Goal: Ask a question

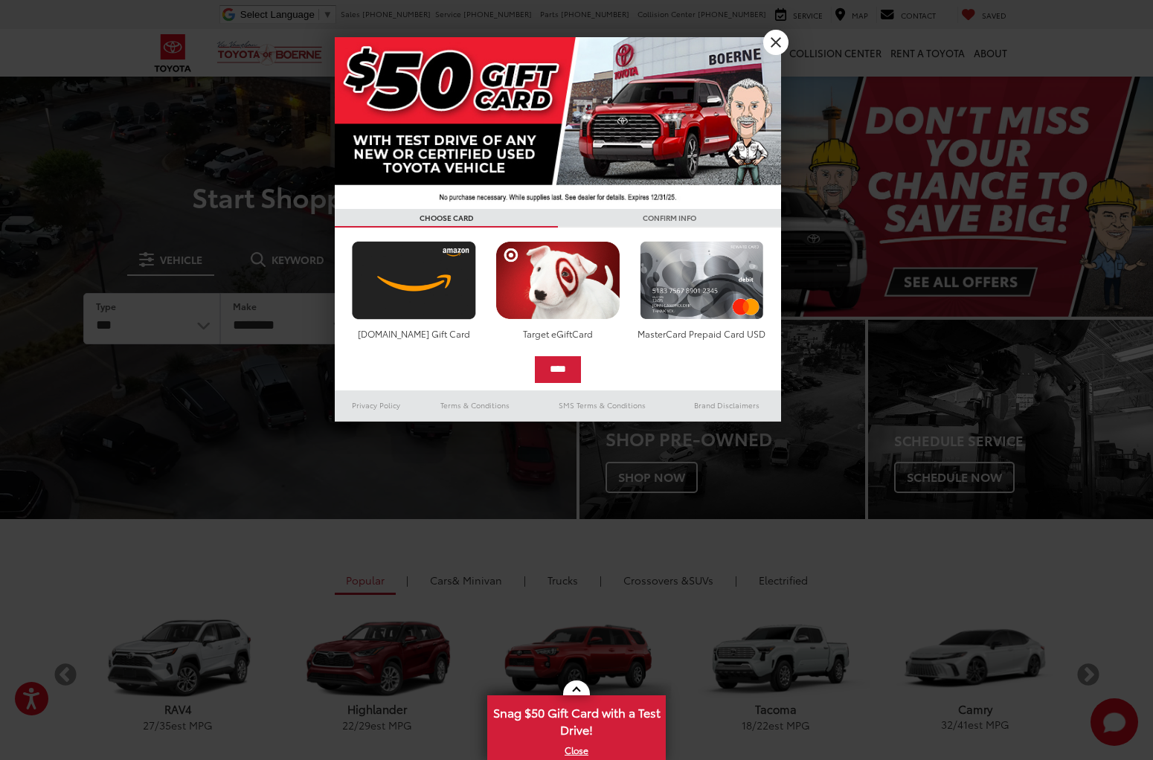
click at [775, 45] on link "X" at bounding box center [775, 42] width 25 height 25
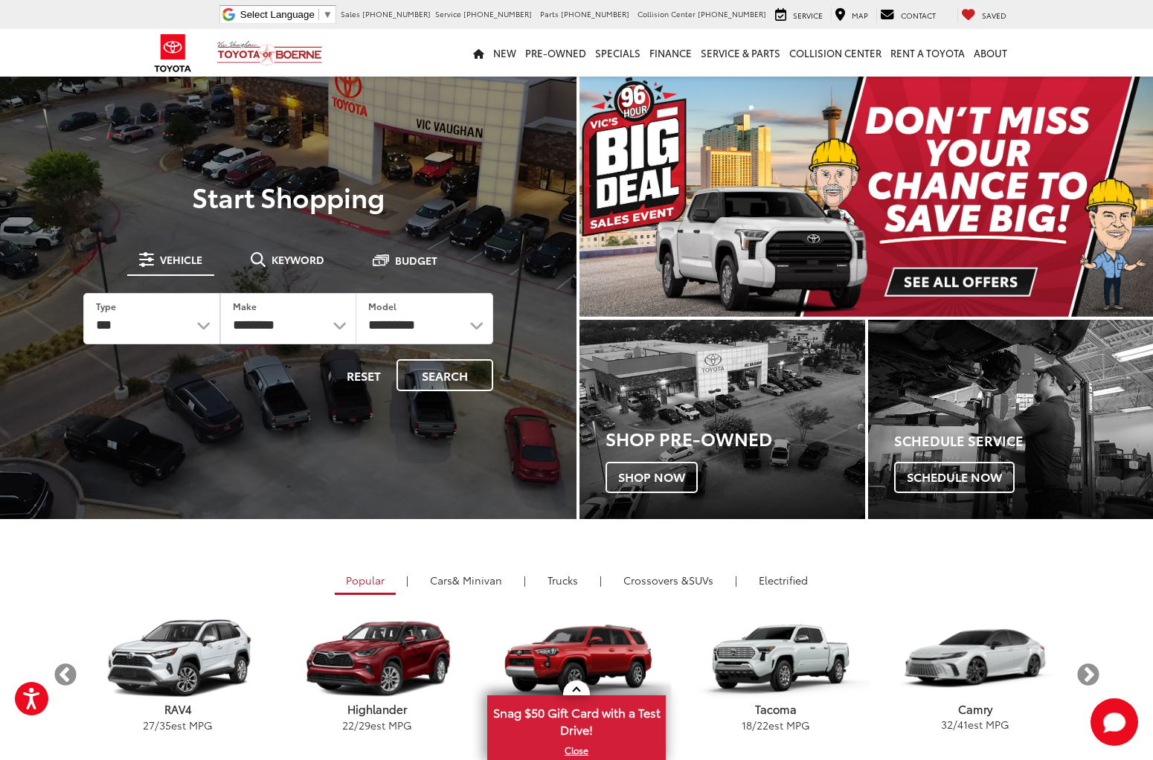
click at [925, 16] on span "Contact" at bounding box center [918, 15] width 35 height 11
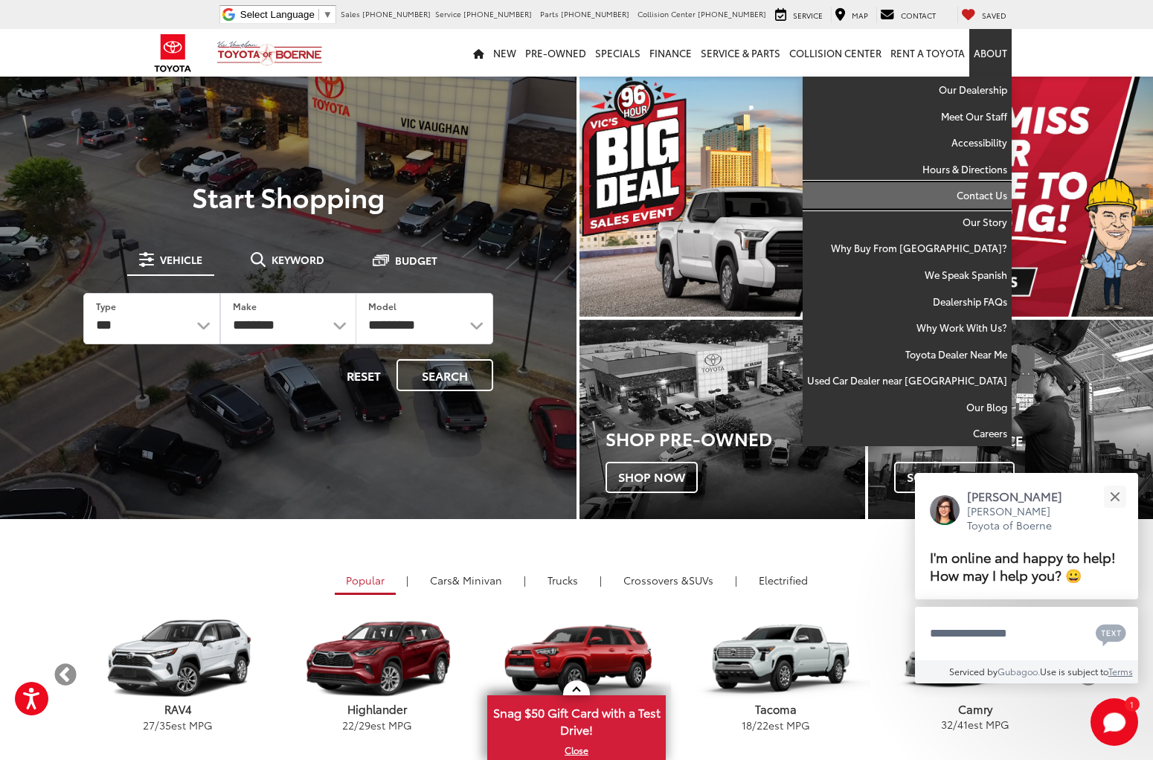
click at [972, 193] on link "Contact Us" at bounding box center [907, 195] width 209 height 27
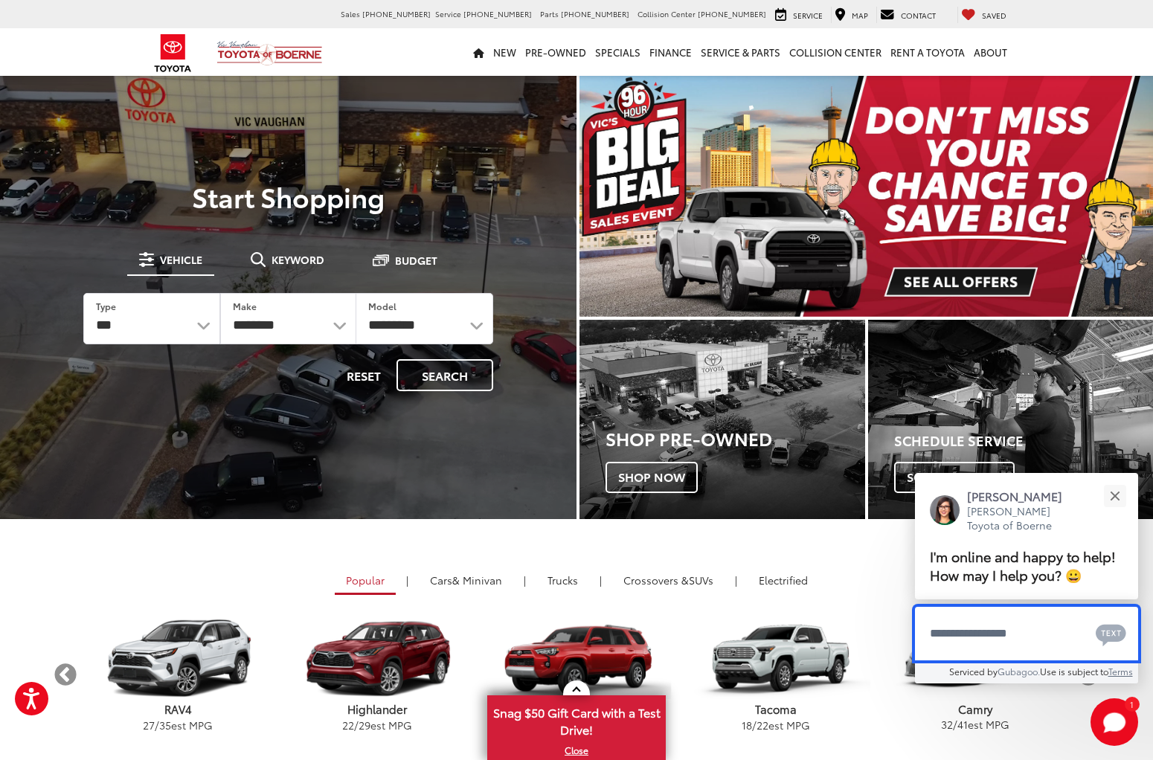
click at [996, 644] on textarea "Type your message" at bounding box center [1026, 634] width 223 height 54
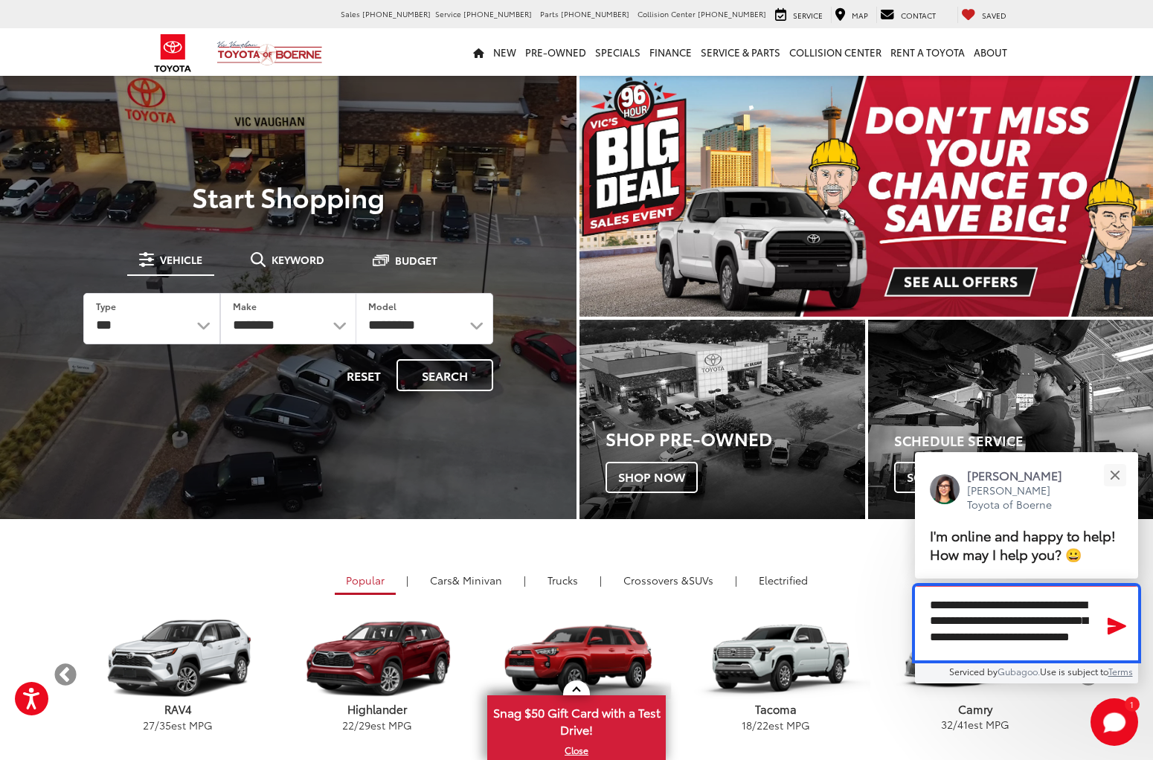
scroll to position [41, 0]
type textarea "**********"
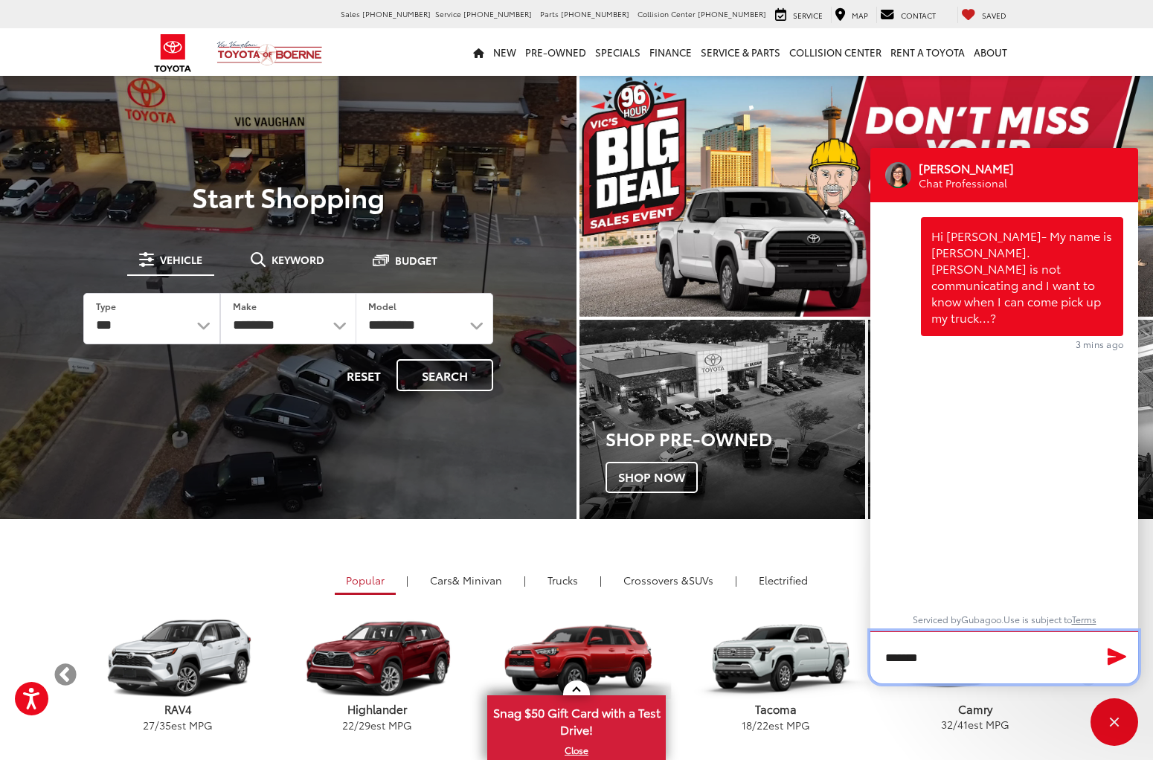
type textarea "******"
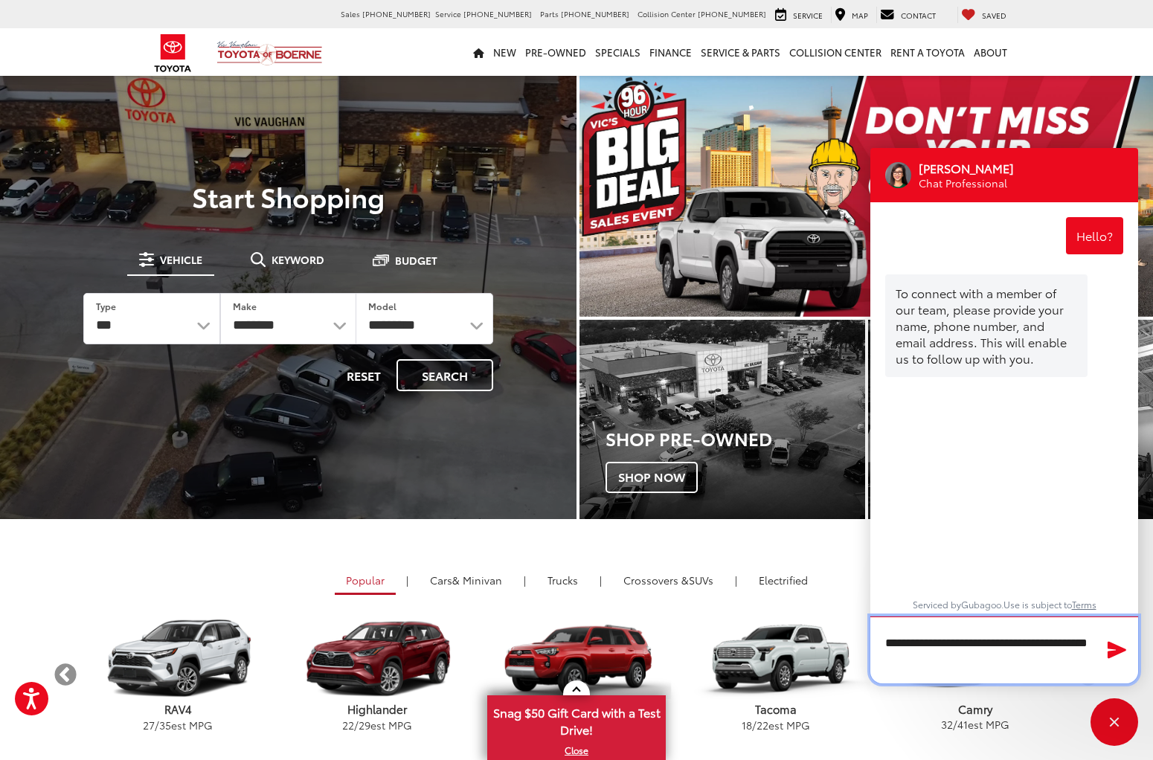
type textarea "**********"
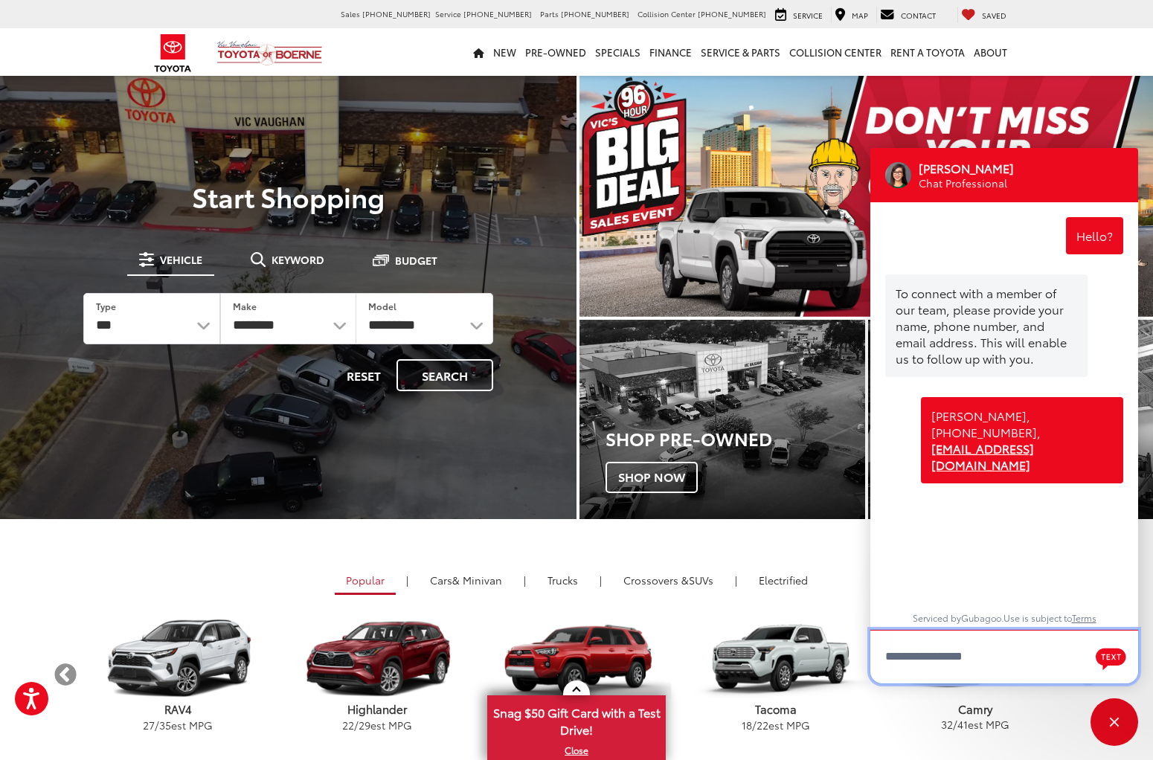
click at [991, 649] on textarea "Type your message" at bounding box center [1004, 657] width 268 height 54
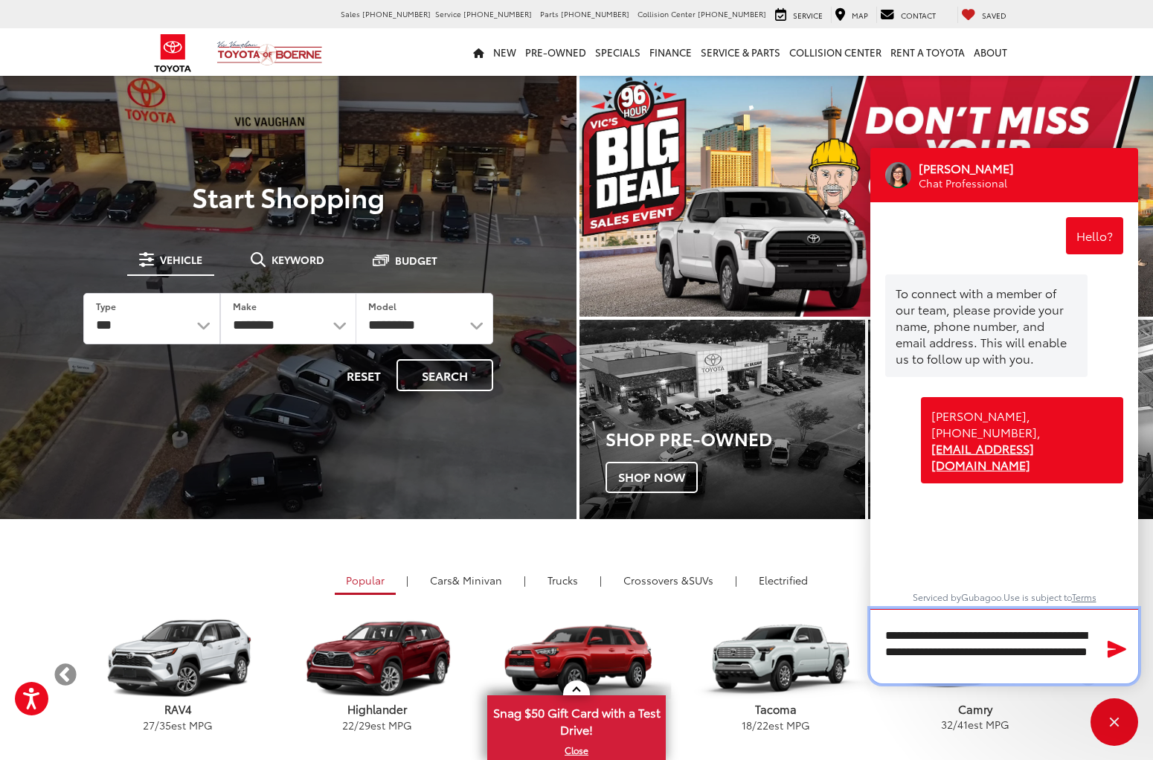
type textarea "**********"
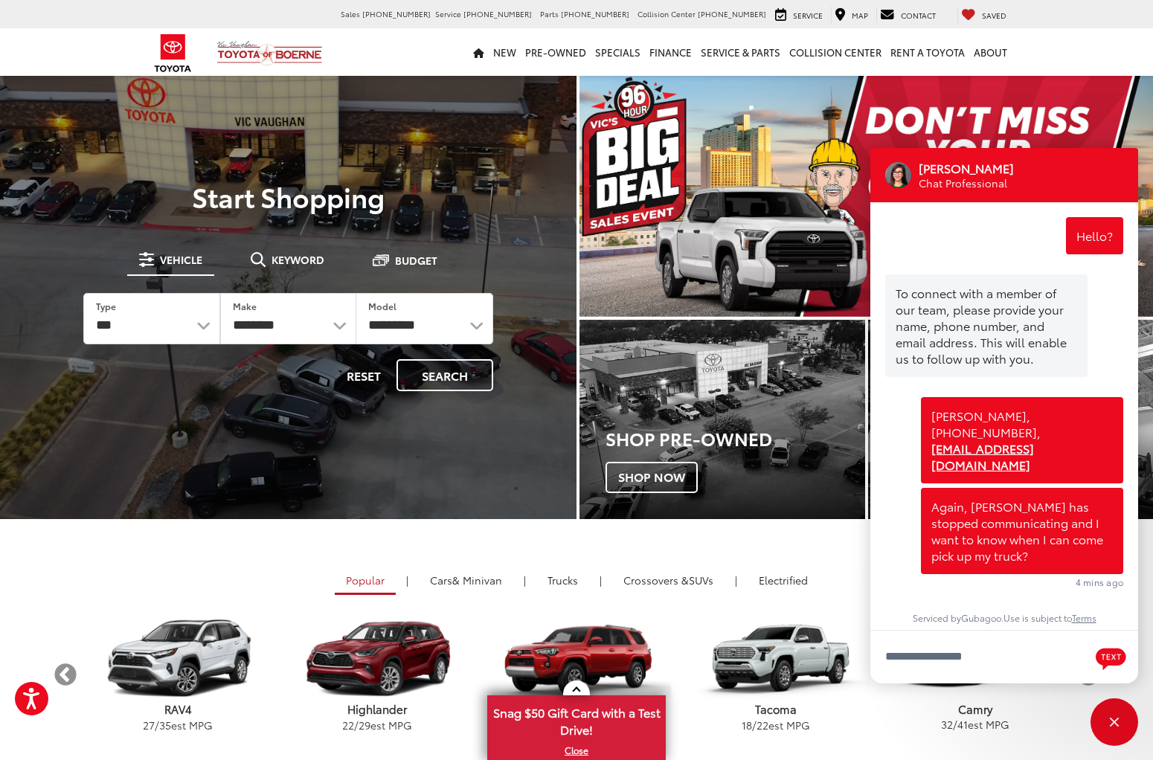
click at [914, 14] on span "Contact" at bounding box center [918, 15] width 35 height 11
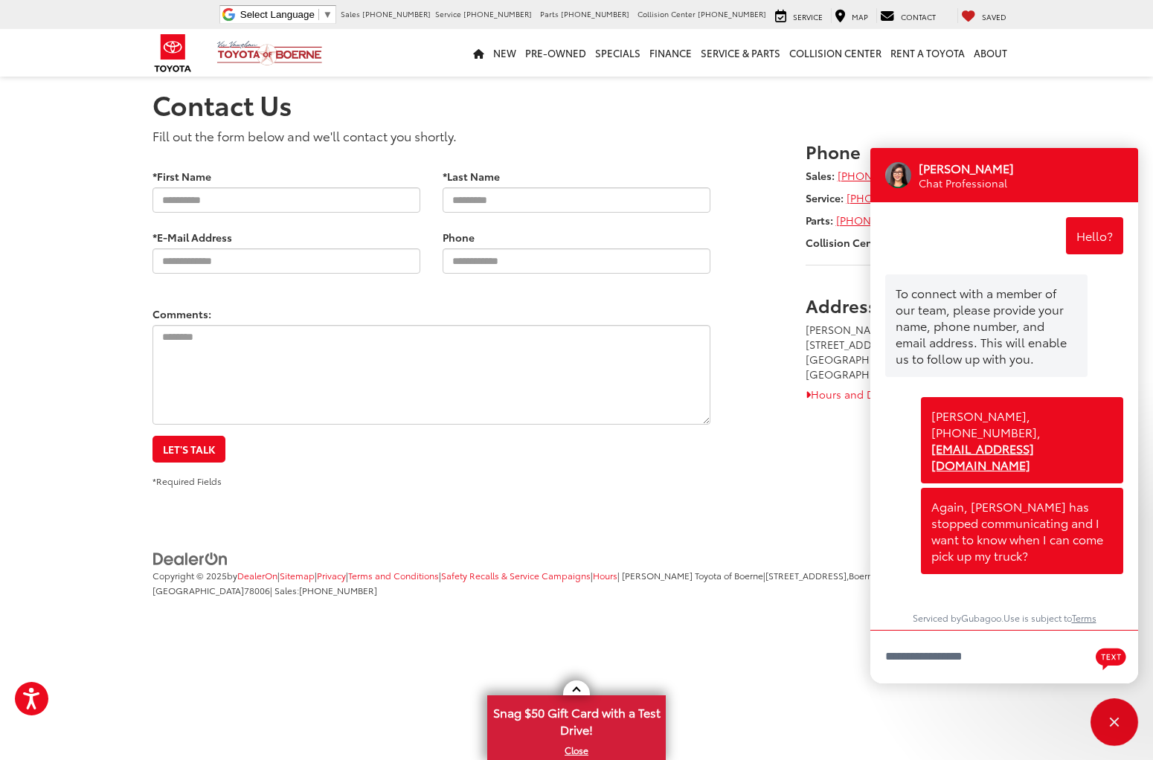
click at [787, 487] on div "Fill out the form below and we'll contact you shortly. * Contact Name: *First N…" at bounding box center [576, 307] width 870 height 362
click at [766, 471] on div "Fill out the form below and we'll contact you shortly. * Contact Name: *First N…" at bounding box center [576, 307] width 870 height 362
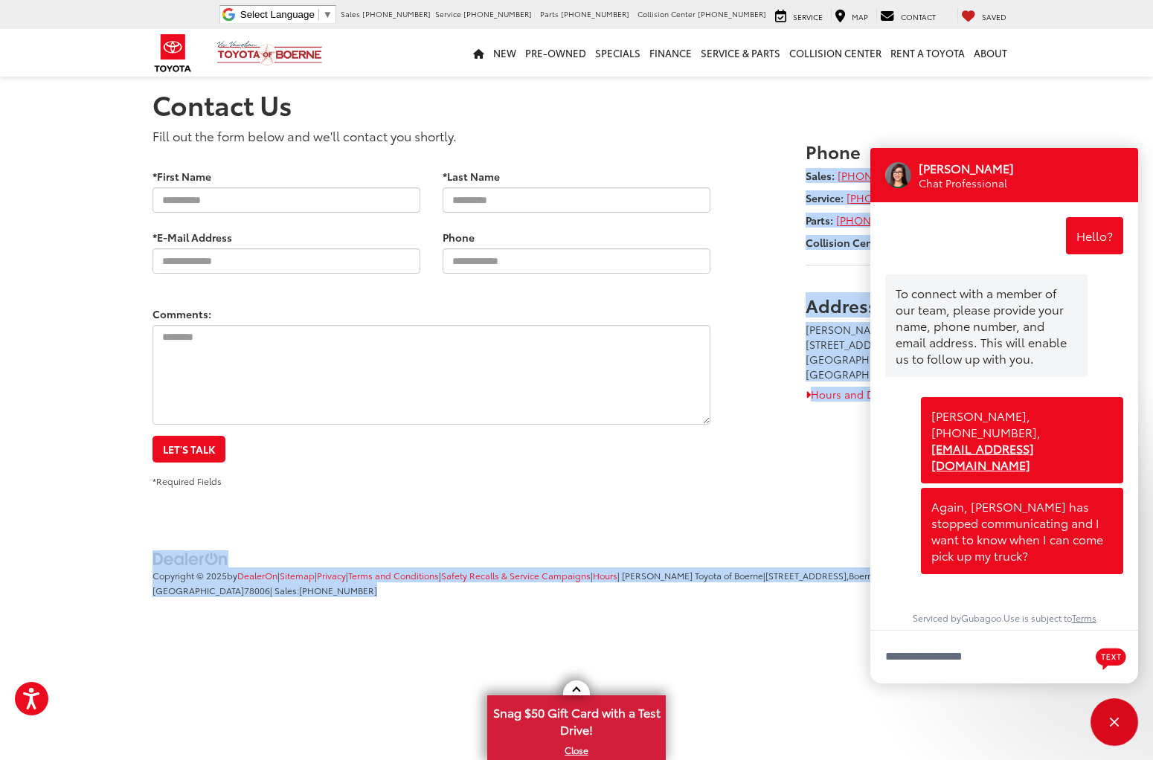
drag, startPoint x: 1001, startPoint y: 155, endPoint x: 925, endPoint y: 145, distance: 76.5
click at [925, 145] on body "Press Option+1 for screen-reader mode, Option+0 to cancel Accessibility Screen-…" at bounding box center [576, 328] width 1153 height 656
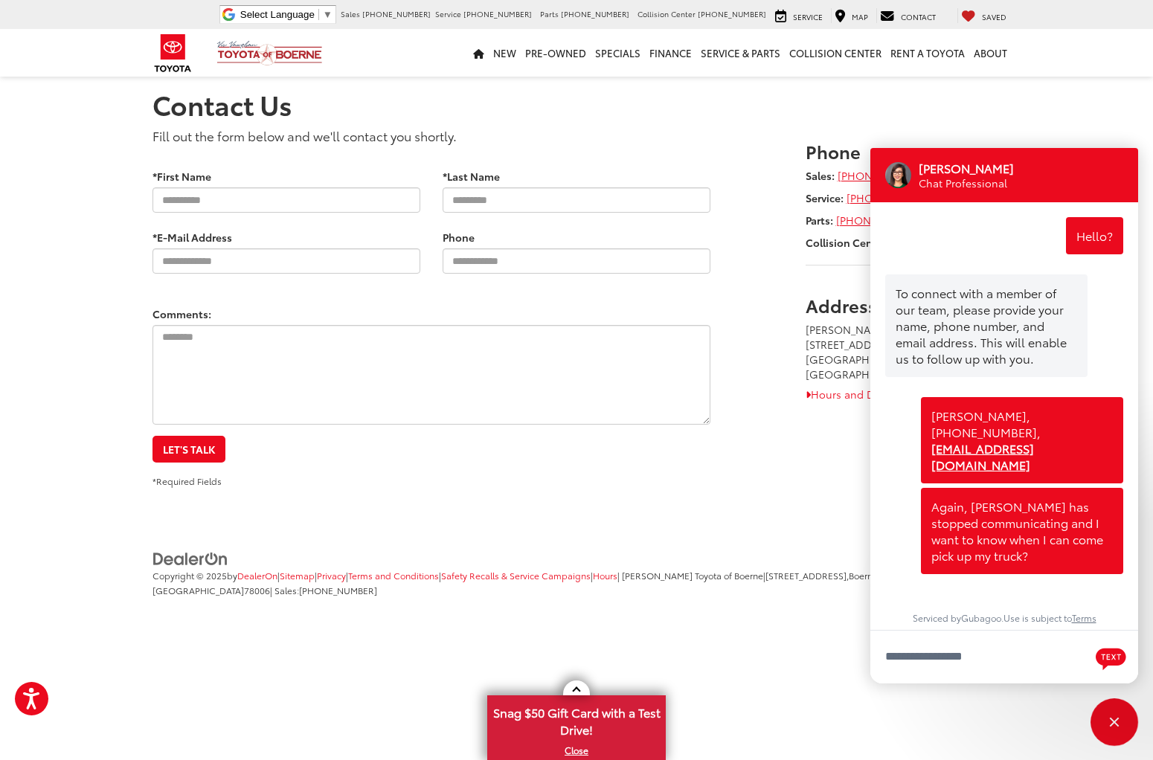
click at [984, 124] on div "Contact Us Fill out the form below and we'll contact you shortly. * Contact Nam…" at bounding box center [576, 281] width 870 height 414
click at [832, 408] on div "Fill out the form below and we'll contact you shortly. * Contact Name: *First N…" at bounding box center [576, 307] width 870 height 362
click at [1113, 713] on div "Close" at bounding box center [1115, 723] width 48 height 48
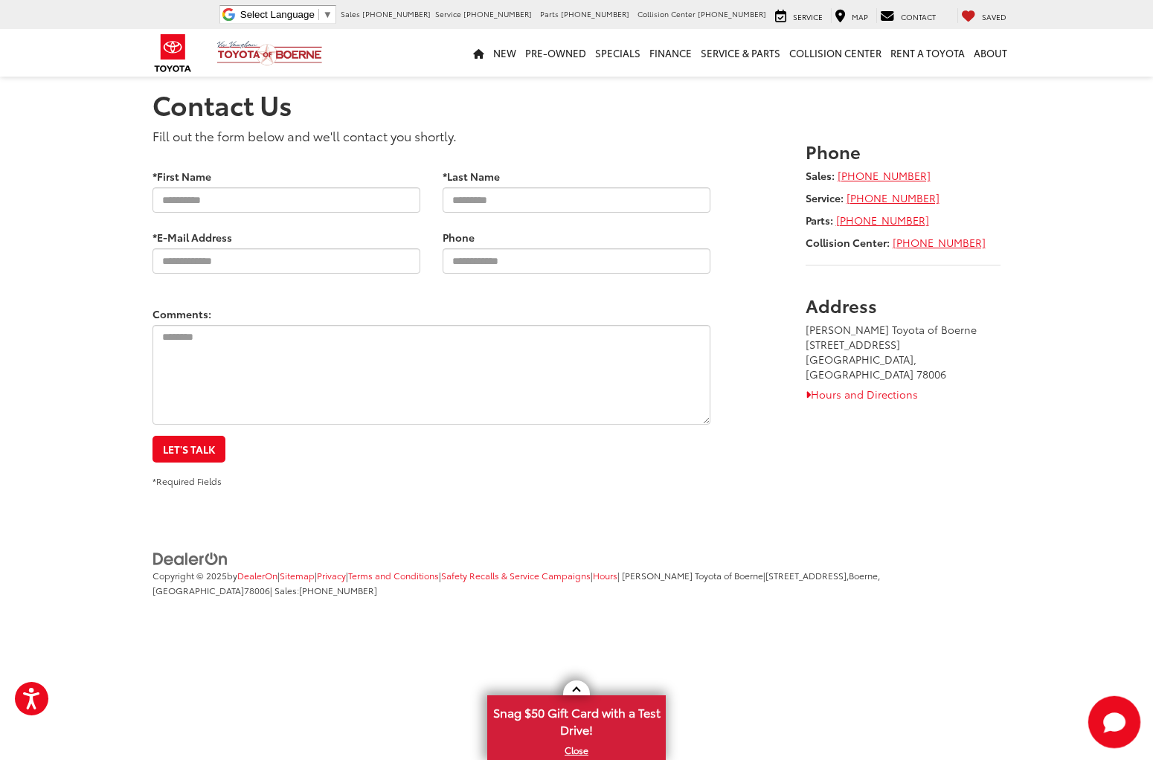
click at [1116, 722] on icon "Start Chat" at bounding box center [1114, 722] width 22 height 19
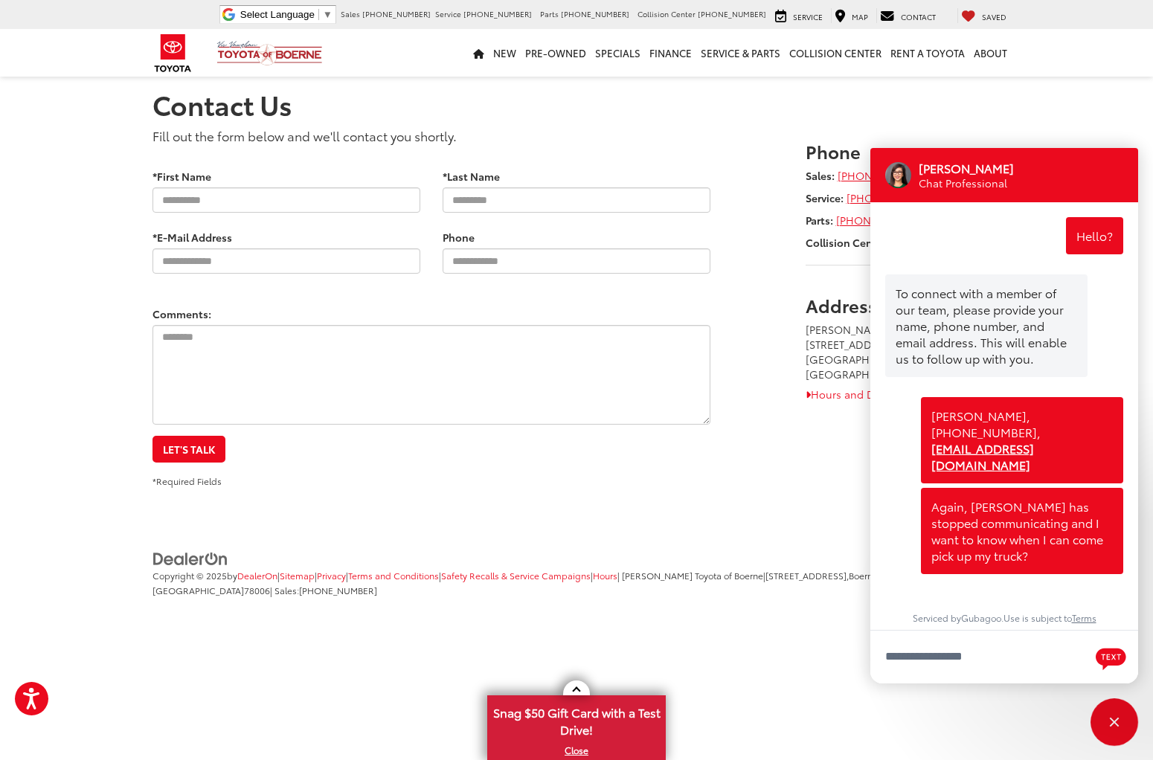
click at [837, 597] on li "Copyright © 2025 by DealerOn | Sitemap | Privacy | Terms and Conditions | Safet…" at bounding box center [575, 583] width 852 height 30
click at [817, 536] on footer "Copyright © 2025 by DealerOn | Sitemap | Privacy | Terms and Conditions | Safet…" at bounding box center [576, 586] width 1153 height 112
click at [815, 496] on div "Contact Us Fill out the form below and we'll contact you shortly. * Contact Nam…" at bounding box center [576, 320] width 1153 height 641
click at [1112, 724] on div "Close" at bounding box center [1115, 723] width 10 height 10
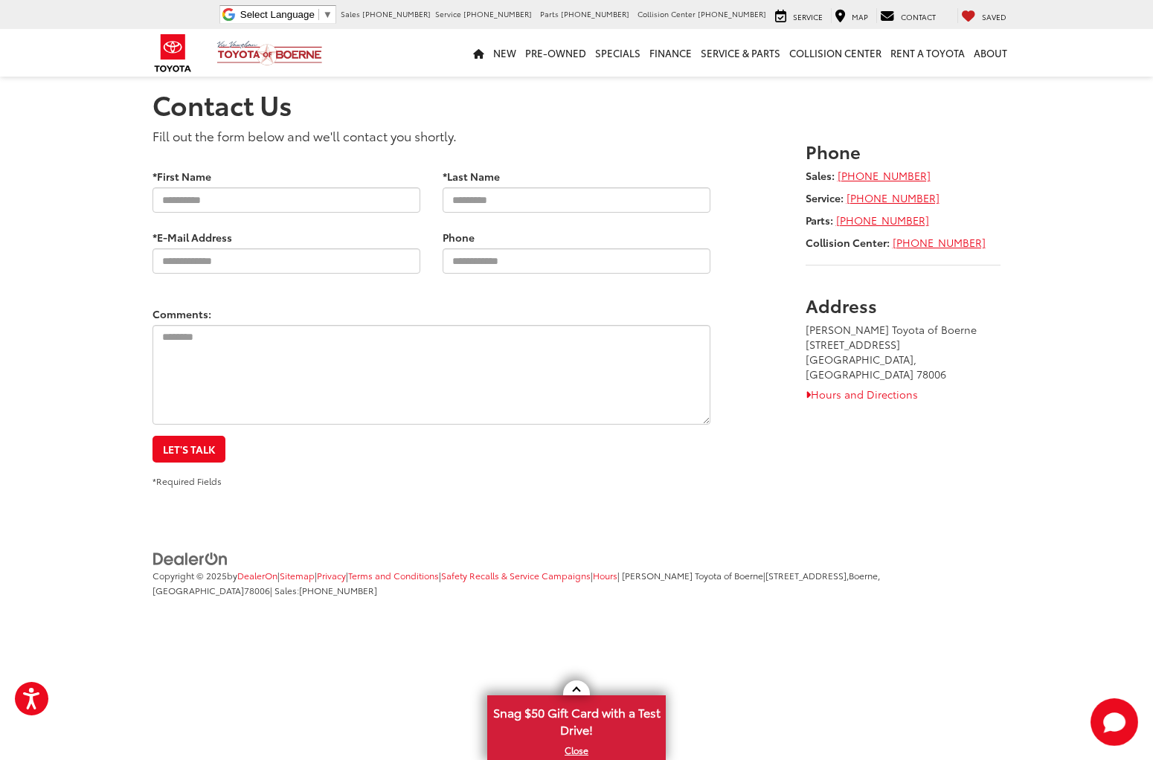
click at [914, 463] on div "Fill out the form below and we'll contact you shortly. * Contact Name: *First N…" at bounding box center [576, 307] width 870 height 362
click at [761, 472] on div "Fill out the form below and we'll contact you shortly. * Contact Name: *First N…" at bounding box center [576, 307] width 870 height 362
